Goal: Check status: Check status

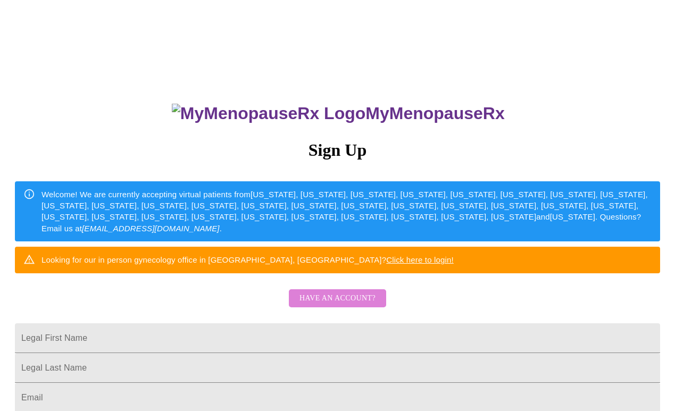
click at [351, 305] on span "Have an account?" at bounding box center [337, 298] width 76 height 13
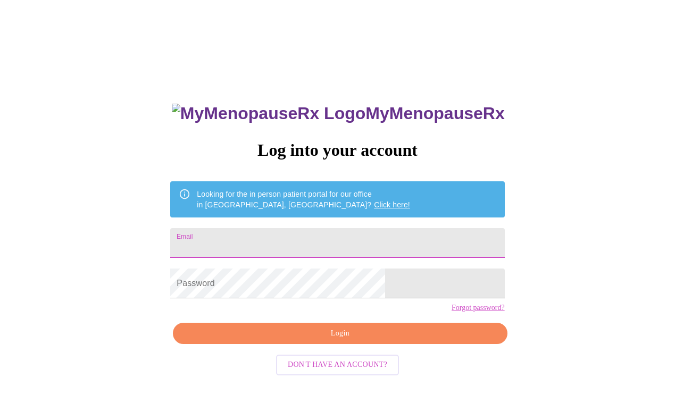
type input "[EMAIL_ADDRESS][DOMAIN_NAME]"
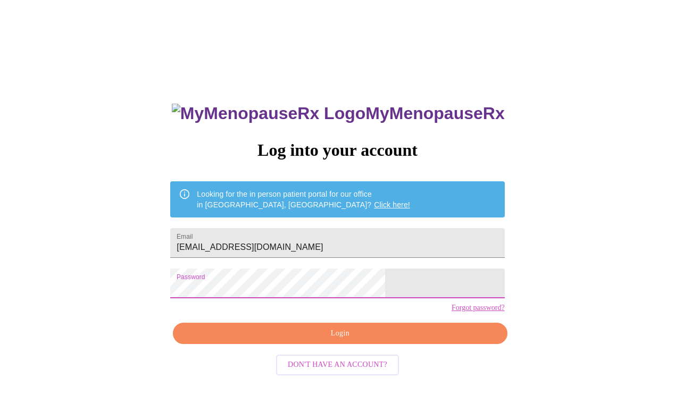
click at [331, 340] on span "Login" at bounding box center [339, 333] width 309 height 13
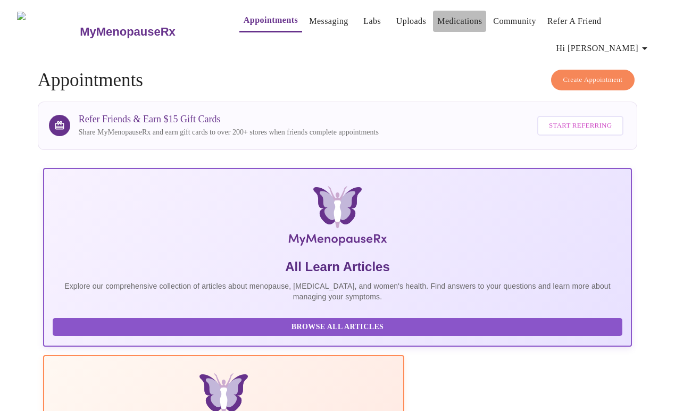
click at [441, 15] on link "Medications" at bounding box center [459, 21] width 45 height 15
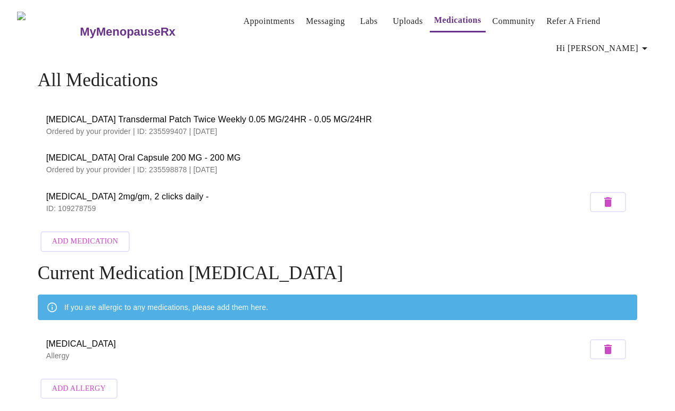
click at [165, 127] on p "Ordered by your provider | ID: 235599407 | [DATE]" at bounding box center [337, 131] width 583 height 11
copy p "235599407"
